Goal: Task Accomplishment & Management: Use online tool/utility

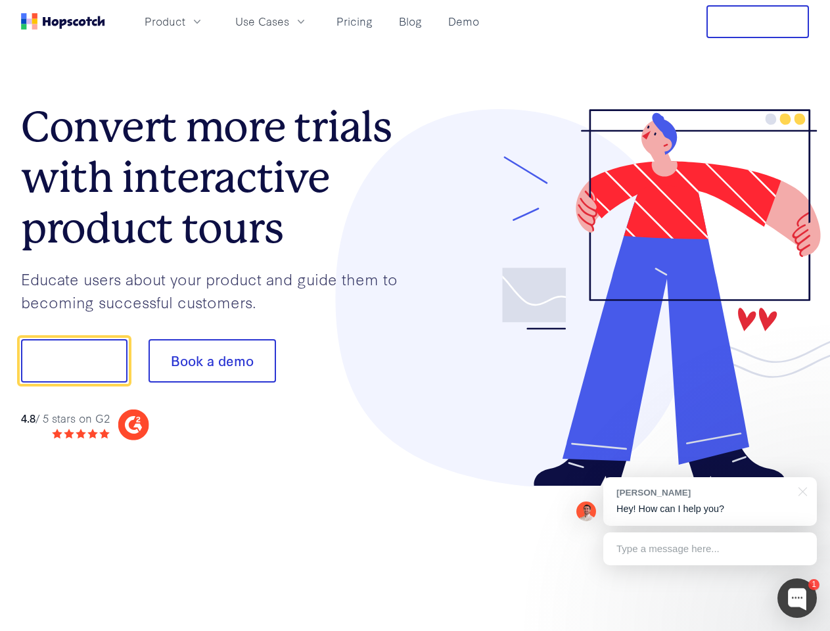
click at [415, 315] on div at bounding box center [612, 298] width 394 height 378
click at [185, 21] on span "Product" at bounding box center [165, 21] width 41 height 16
click at [289, 21] on span "Use Cases" at bounding box center [262, 21] width 54 height 16
click at [758, 22] on button "Free Trial" at bounding box center [757, 21] width 103 height 33
click at [74, 361] on button "Show me!" at bounding box center [74, 360] width 106 height 43
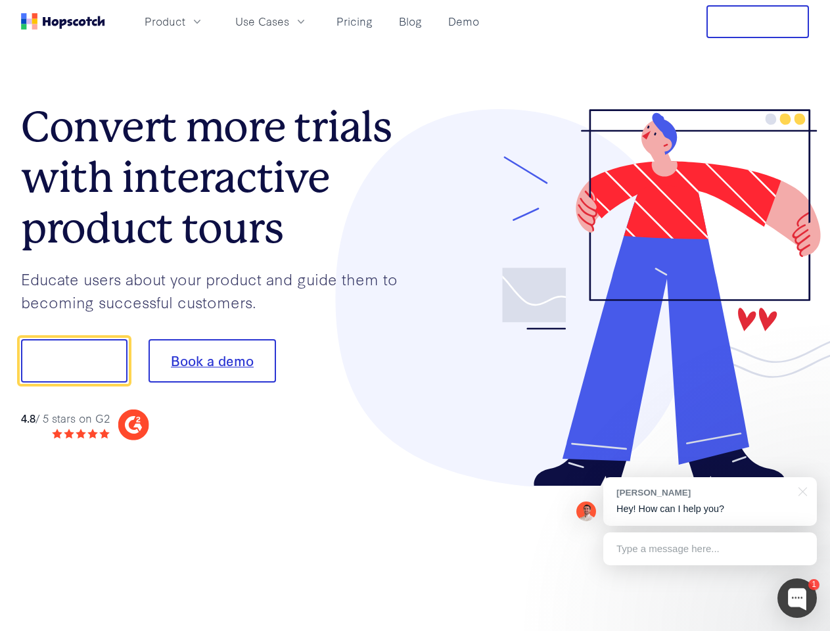
click at [212, 361] on button "Book a demo" at bounding box center [212, 360] width 127 height 43
click at [797, 598] on div at bounding box center [796, 597] width 39 height 39
click at [710, 501] on div "[PERSON_NAME] Hey! How can I help you?" at bounding box center [710, 501] width 214 height 49
click at [800, 490] on div at bounding box center [693, 359] width 246 height 438
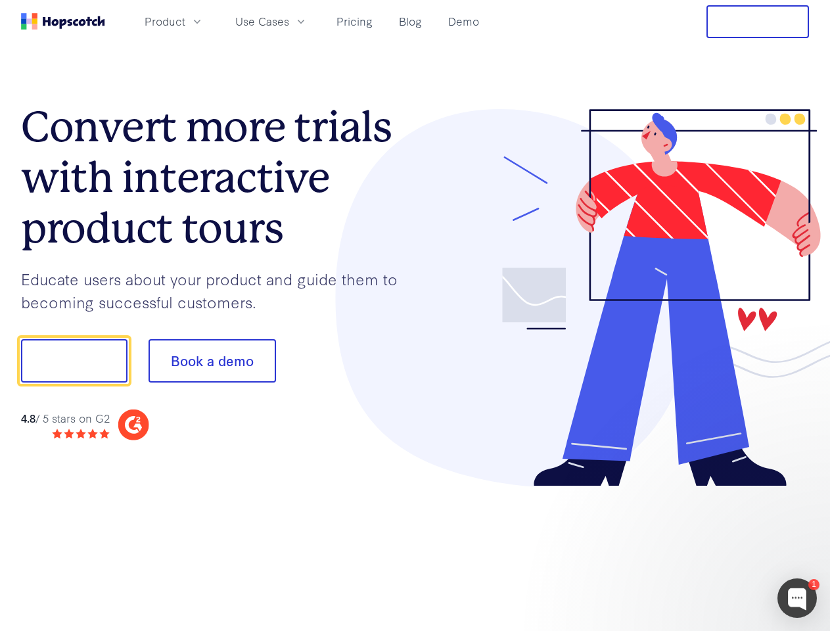
click at [710, 549] on div at bounding box center [693, 447] width 246 height 262
